Goal: Transaction & Acquisition: Purchase product/service

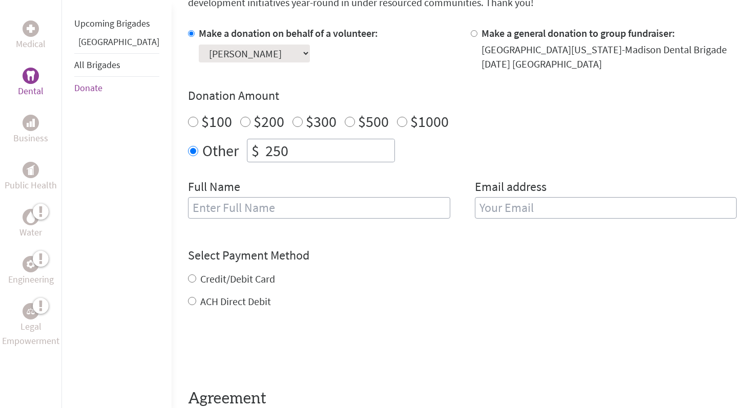
scroll to position [305, 0]
click at [265, 205] on input "text" at bounding box center [319, 208] width 262 height 22
type input "[PERSON_NAME]"
type input "[EMAIL_ADDRESS][DOMAIN_NAME]"
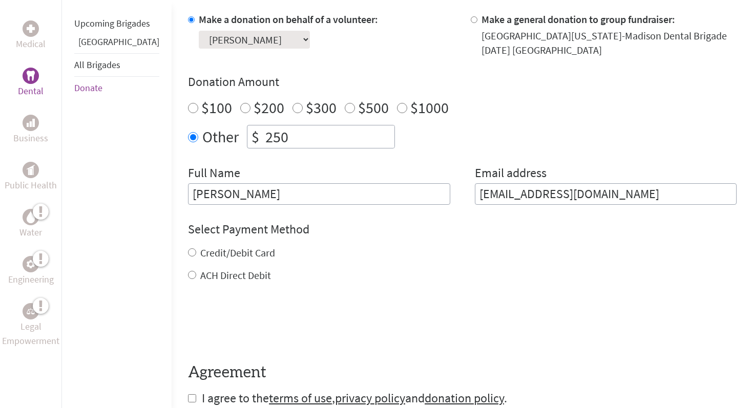
scroll to position [322, 0]
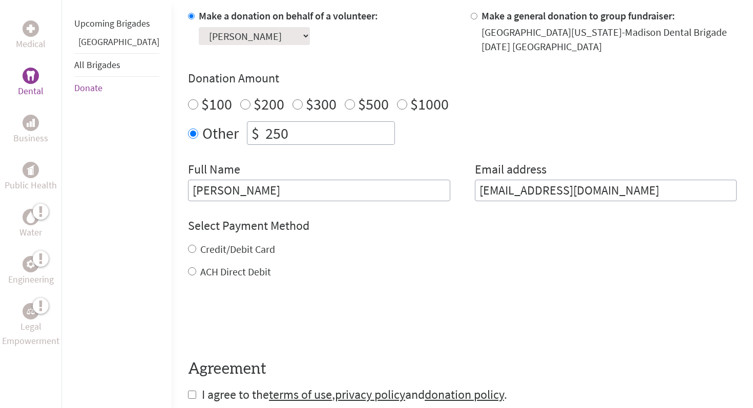
click at [188, 250] on div "Credit/Debit Card" at bounding box center [462, 249] width 548 height 14
click at [188, 247] on input "Credit/Debit Card" at bounding box center [192, 249] width 8 height 8
radio input "true"
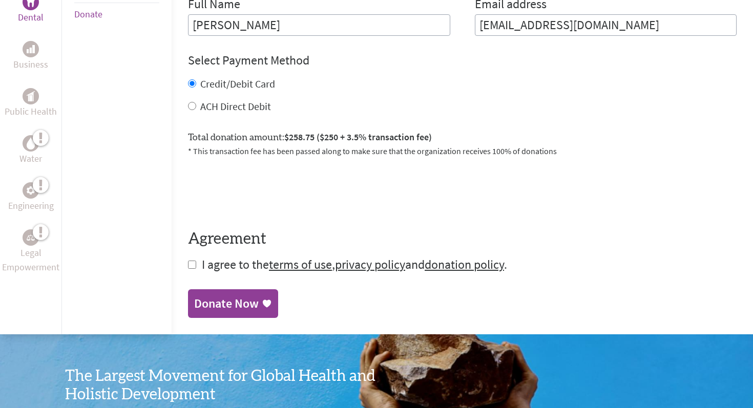
scroll to position [494, 0]
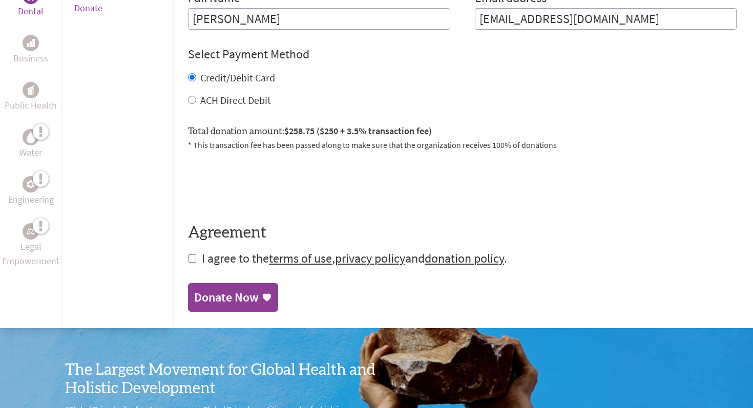
click at [188, 254] on input "checkbox" at bounding box center [192, 258] width 8 height 8
checkbox input "true"
click at [194, 296] on div "Donate Now" at bounding box center [226, 298] width 65 height 16
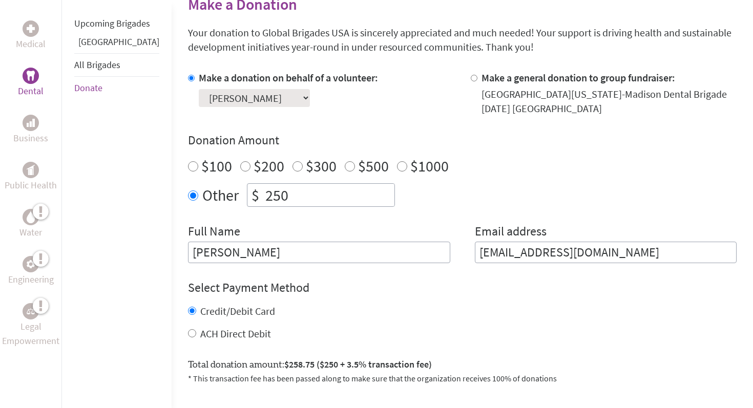
scroll to position [261, 0]
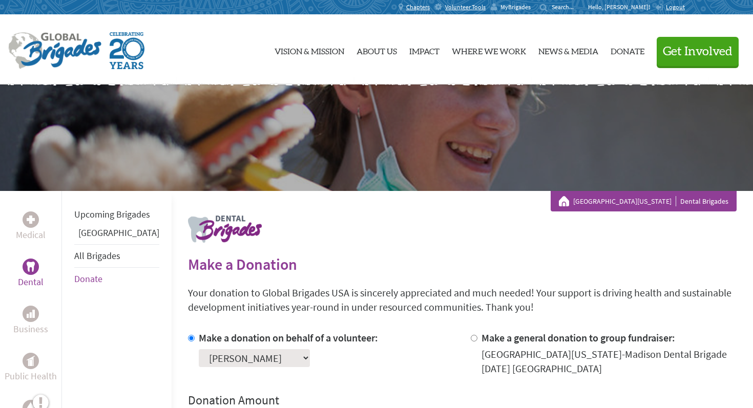
click at [530, 9] on span "MyBrigades" at bounding box center [515, 7] width 30 height 8
